Goal: Use online tool/utility

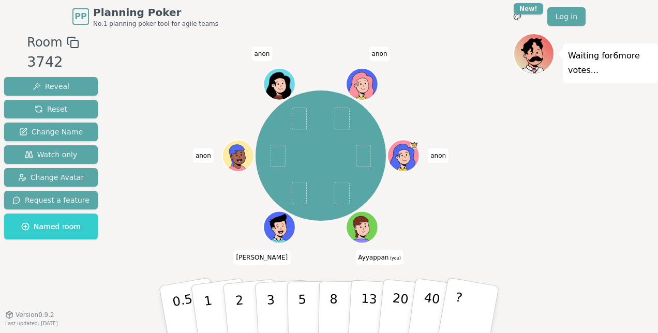
click at [365, 222] on icon at bounding box center [361, 226] width 29 height 22
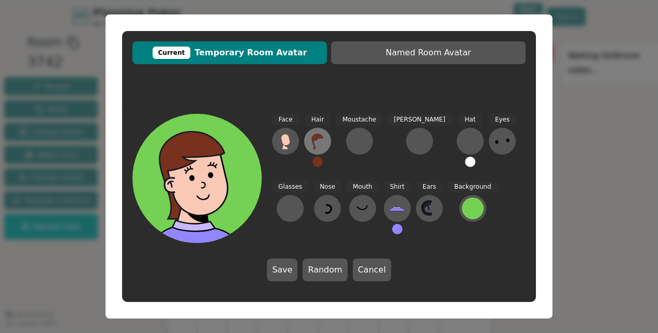
click at [323, 141] on icon at bounding box center [317, 141] width 17 height 17
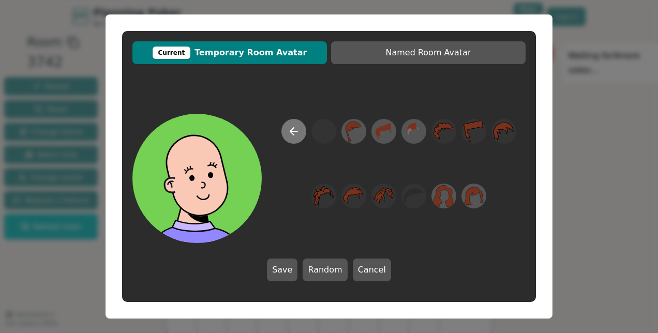
click at [291, 131] on icon at bounding box center [293, 131] width 7 height 0
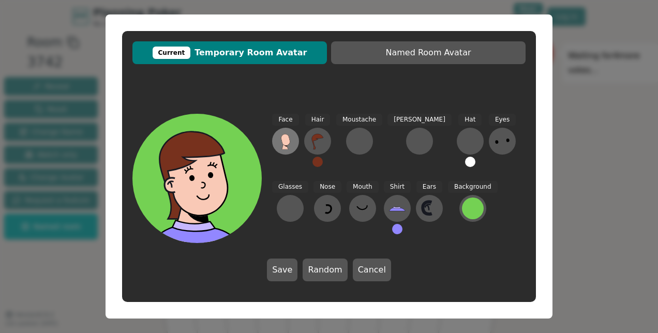
click at [288, 143] on icon at bounding box center [285, 139] width 9 height 11
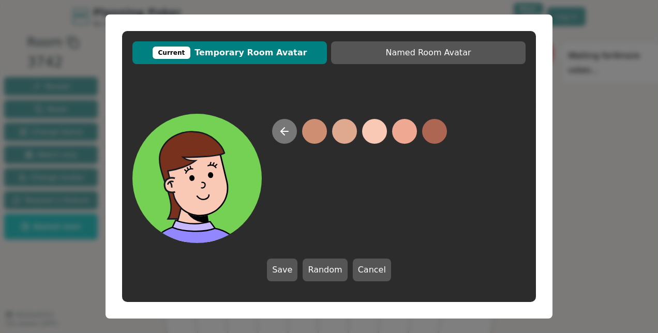
click at [287, 130] on icon at bounding box center [284, 131] width 12 height 12
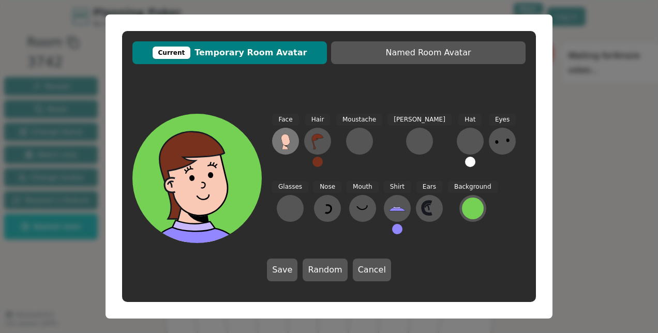
click at [289, 139] on icon at bounding box center [285, 139] width 9 height 11
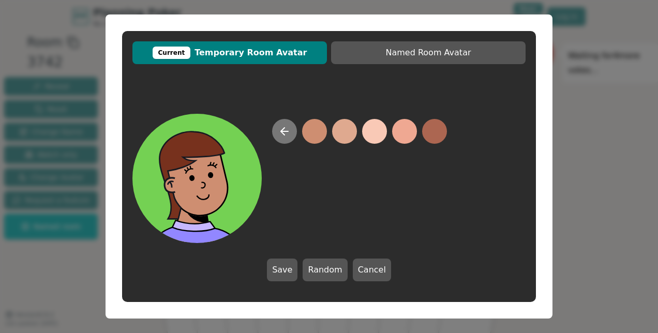
click at [281, 129] on icon at bounding box center [284, 131] width 12 height 12
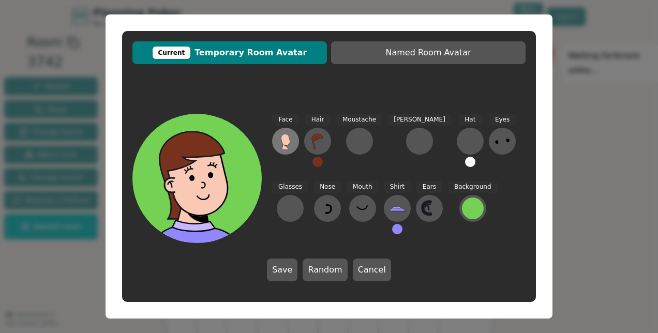
click at [281, 129] on button at bounding box center [285, 141] width 27 height 27
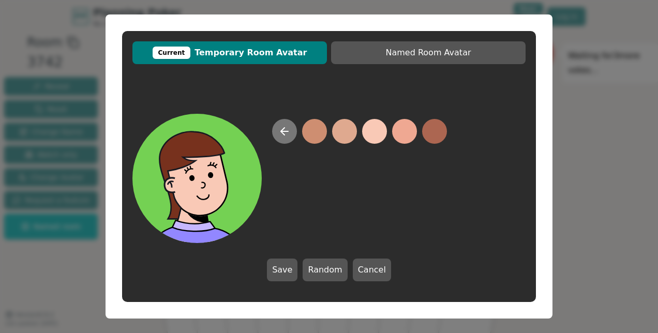
click at [284, 129] on icon at bounding box center [284, 131] width 12 height 12
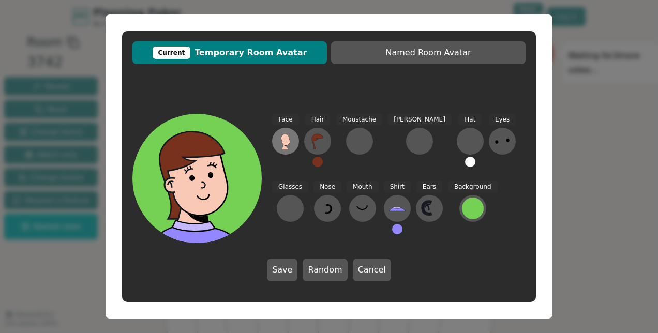
click at [282, 139] on icon at bounding box center [285, 139] width 9 height 11
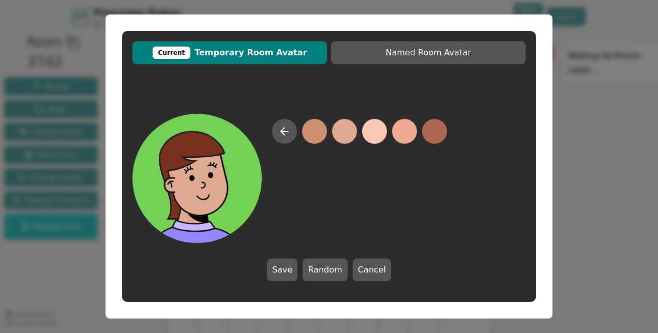
click at [349, 131] on button at bounding box center [344, 131] width 25 height 25
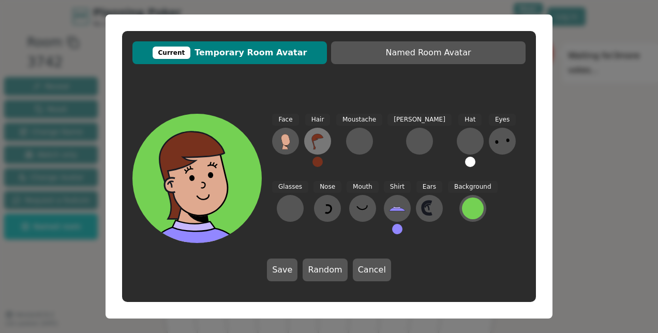
click at [315, 146] on icon at bounding box center [317, 142] width 11 height 16
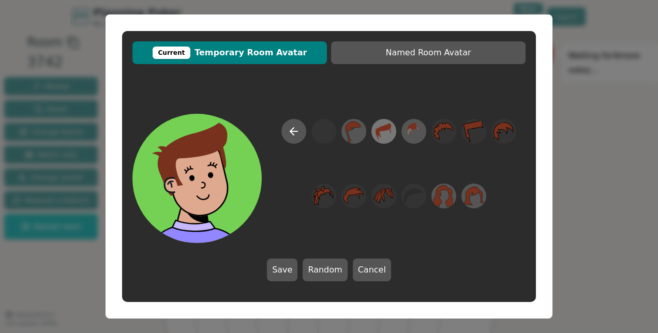
click at [381, 134] on icon at bounding box center [384, 131] width 20 height 23
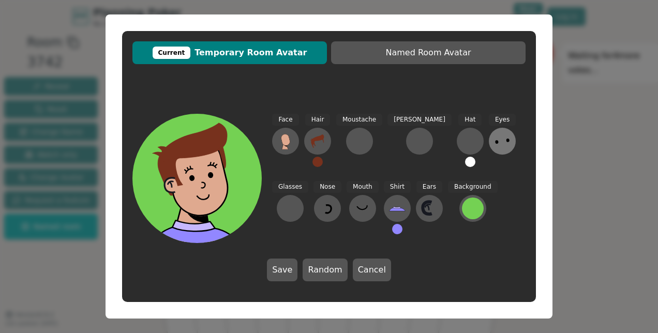
click at [494, 142] on icon at bounding box center [502, 141] width 17 height 17
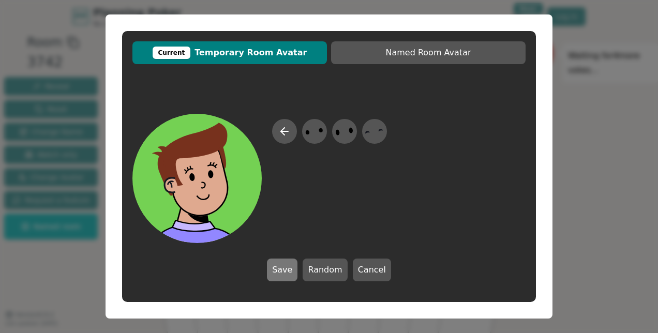
click at [285, 272] on button "Save" at bounding box center [282, 270] width 31 height 23
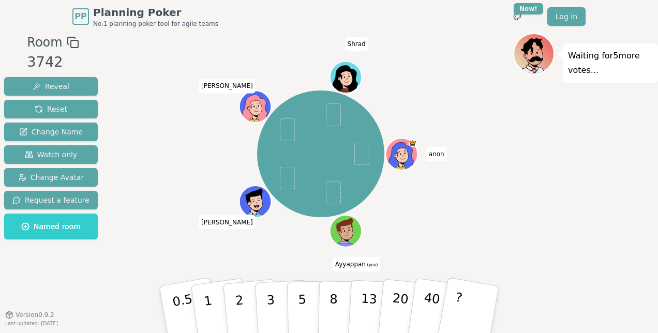
click at [350, 235] on icon at bounding box center [347, 235] width 16 height 5
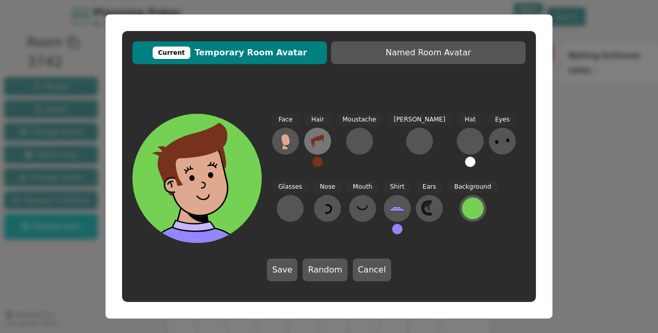
click at [320, 144] on icon at bounding box center [317, 141] width 17 height 17
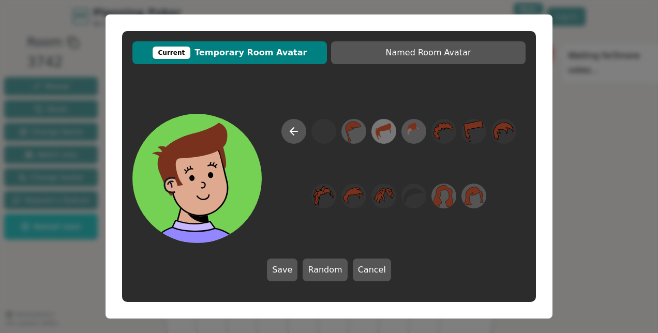
click at [380, 129] on icon at bounding box center [384, 131] width 16 height 17
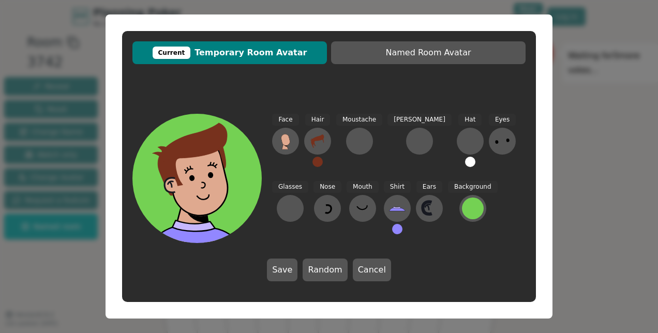
click at [314, 162] on button at bounding box center [317, 162] width 10 height 10
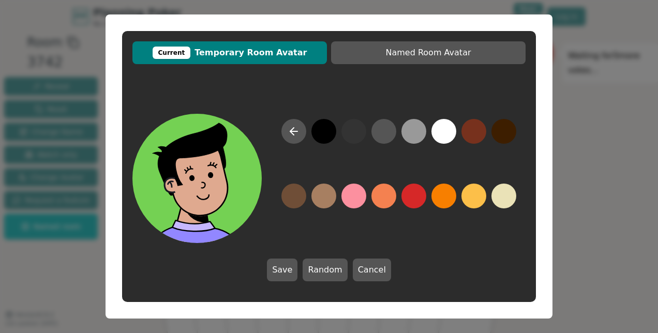
click at [326, 128] on button at bounding box center [323, 131] width 25 height 25
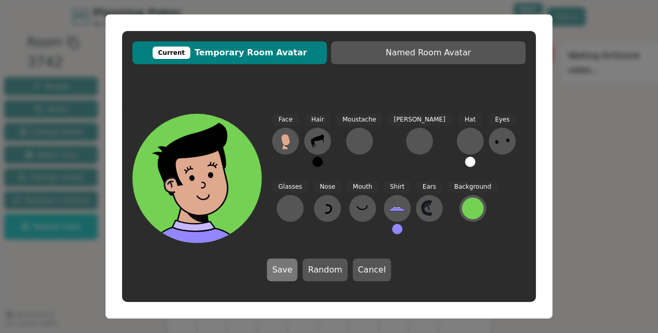
click at [284, 271] on button "Save" at bounding box center [282, 270] width 31 height 23
